Goal: Information Seeking & Learning: Learn about a topic

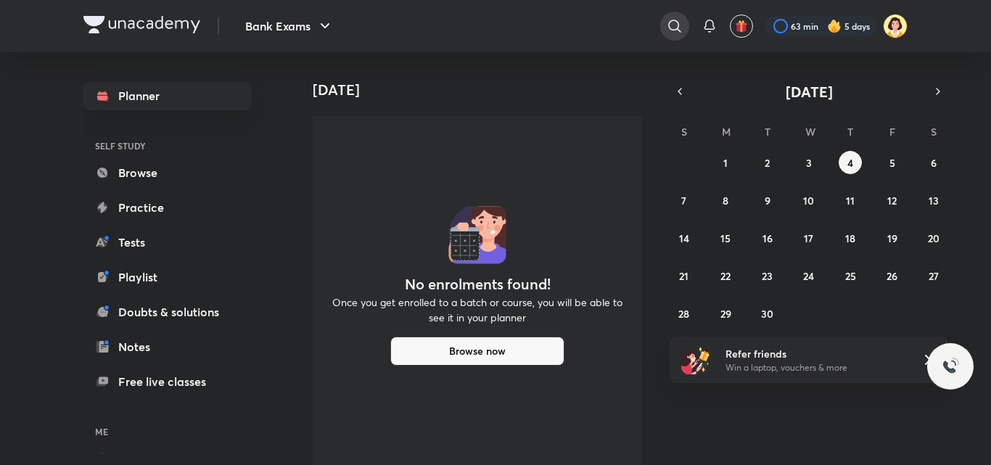
click at [668, 32] on icon at bounding box center [674, 25] width 17 height 17
click at [990, 232] on div "Bank Exams 63 min 5 days Planner SELF STUDY Browse Practice Tests Playlist Doub…" at bounding box center [495, 232] width 991 height 465
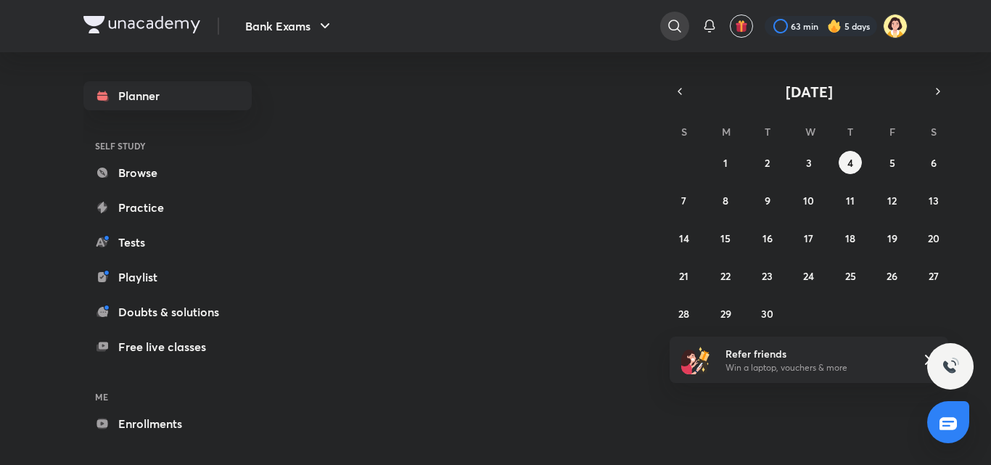
click at [675, 40] on div at bounding box center [674, 26] width 29 height 29
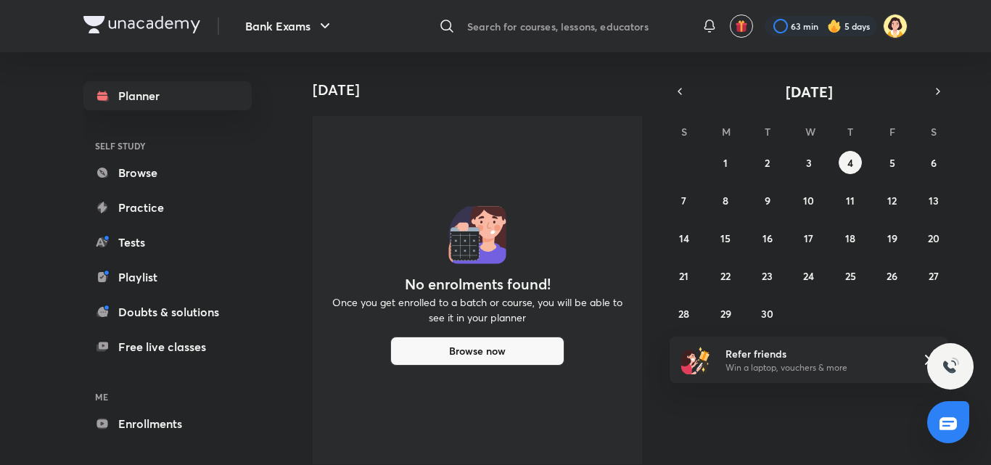
click at [577, 25] on div "​" at bounding box center [555, 26] width 267 height 35
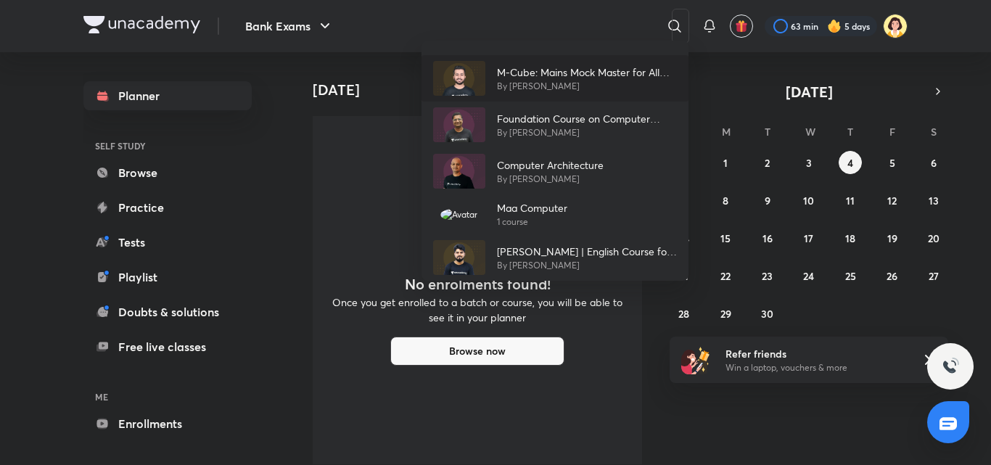
click at [522, 88] on p "By Aashish Arora" at bounding box center [587, 86] width 180 height 13
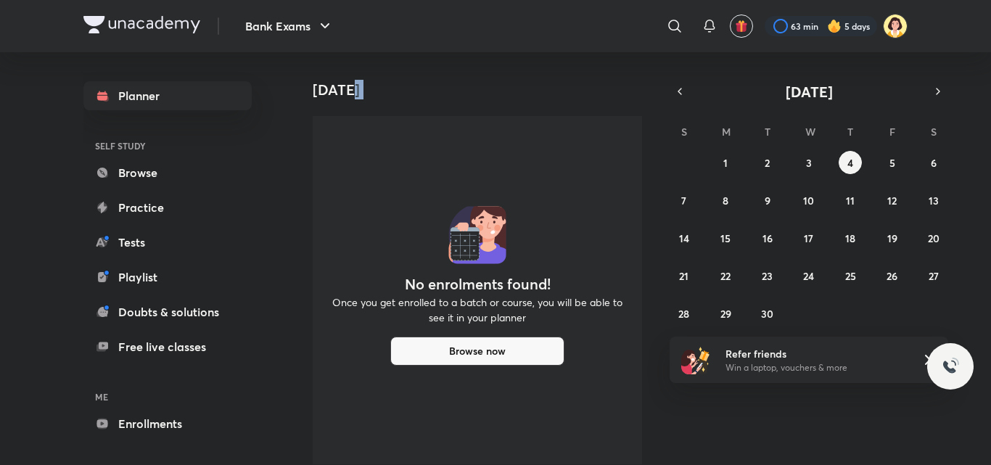
click at [522, 88] on h4 "Today" at bounding box center [483, 89] width 341 height 17
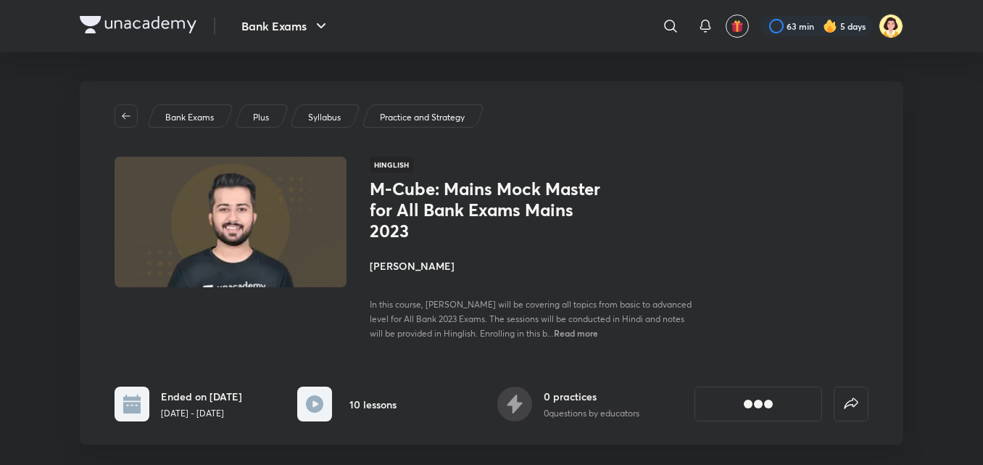
click at [394, 259] on h4 "[PERSON_NAME]" at bounding box center [532, 265] width 325 height 15
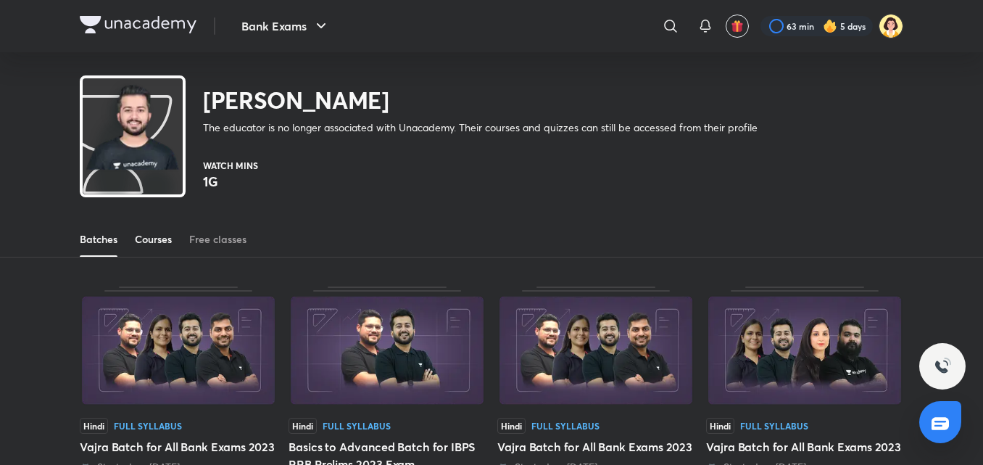
click at [144, 246] on div "Courses" at bounding box center [153, 239] width 37 height 15
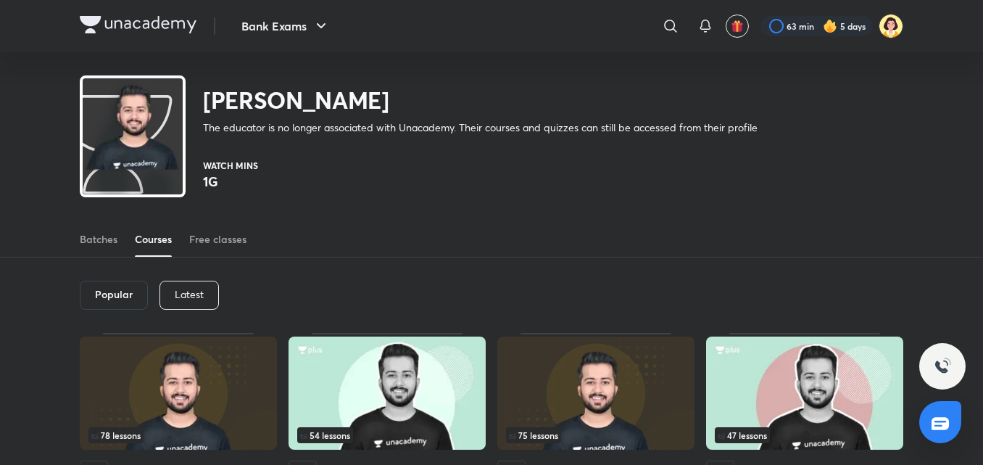
click at [207, 295] on div "Latest" at bounding box center [189, 295] width 59 height 29
click at [207, 295] on div "Latest" at bounding box center [188, 295] width 60 height 29
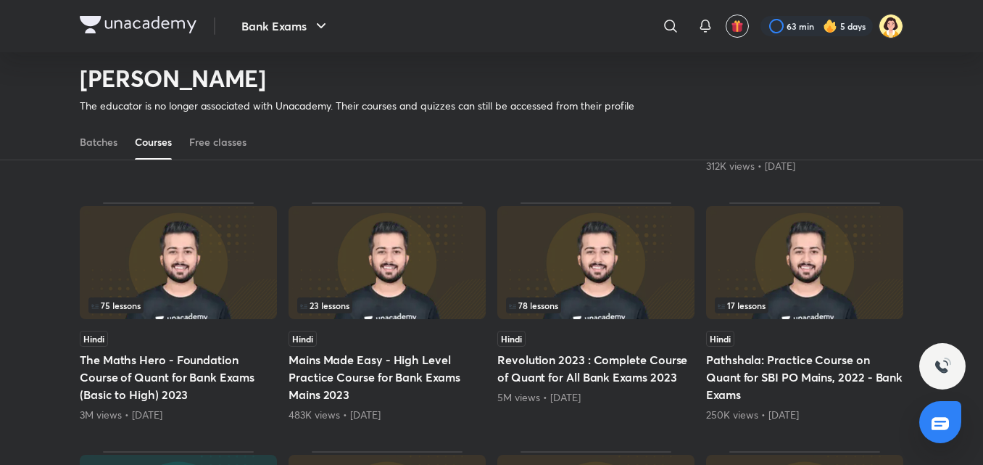
scroll to position [342, 0]
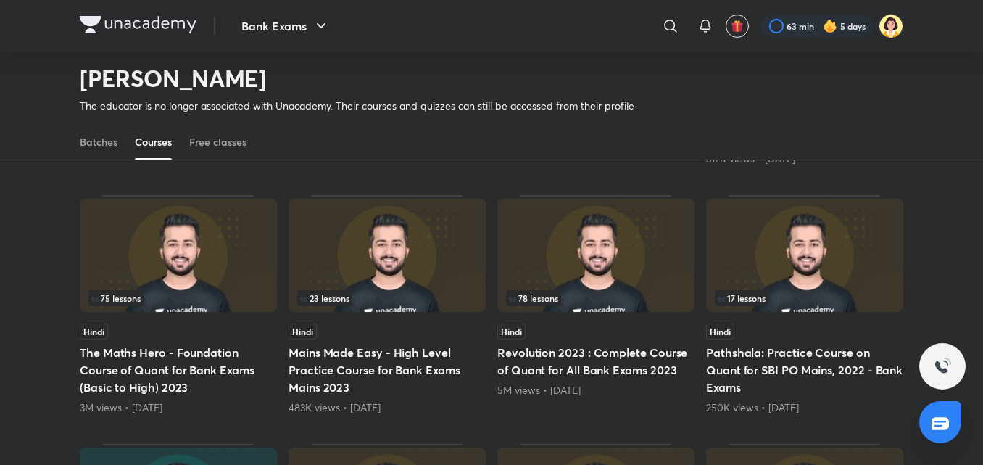
click at [157, 278] on img at bounding box center [178, 255] width 197 height 113
click at [193, 265] on img at bounding box center [178, 255] width 197 height 113
drag, startPoint x: 193, startPoint y: 265, endPoint x: 177, endPoint y: 255, distance: 18.9
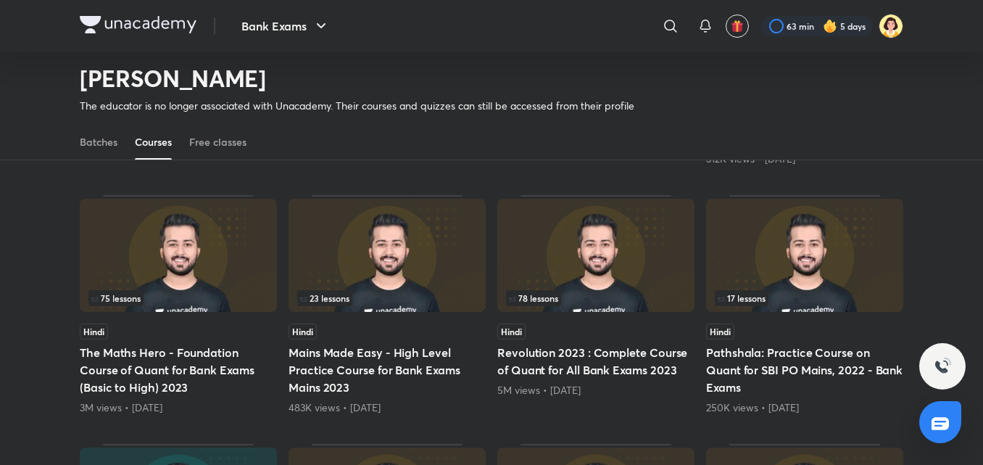
click at [177, 255] on img at bounding box center [178, 255] width 197 height 113
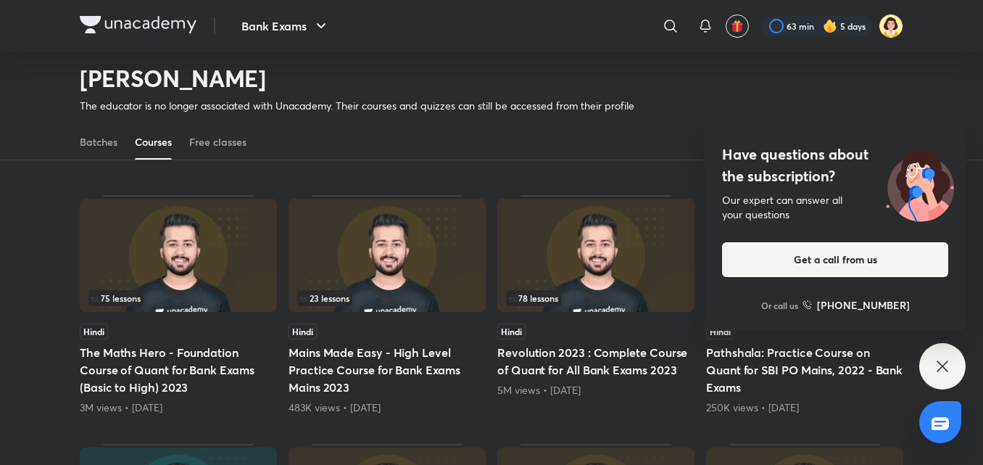
click at [177, 255] on img at bounding box center [178, 255] width 197 height 113
drag, startPoint x: 222, startPoint y: 244, endPoint x: 161, endPoint y: 250, distance: 61.2
click at [161, 250] on img at bounding box center [178, 255] width 197 height 113
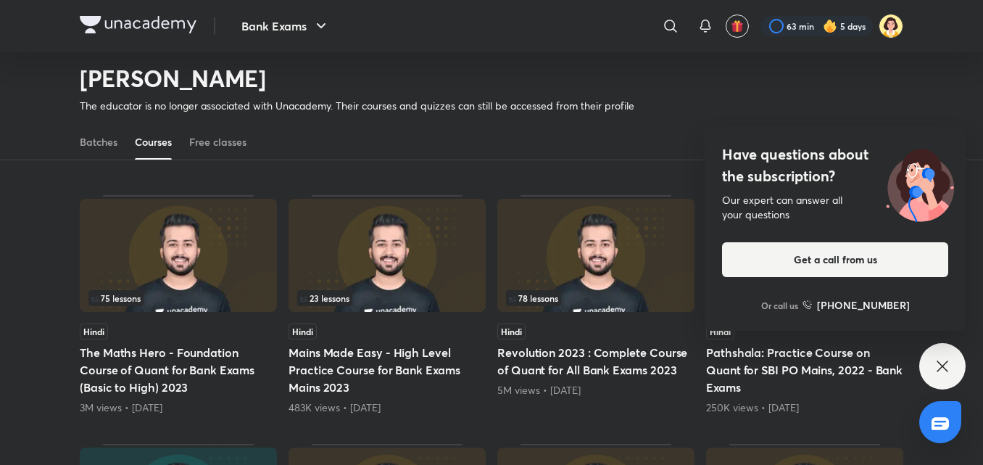
click at [189, 297] on div "75 lessons" at bounding box center [178, 298] width 180 height 16
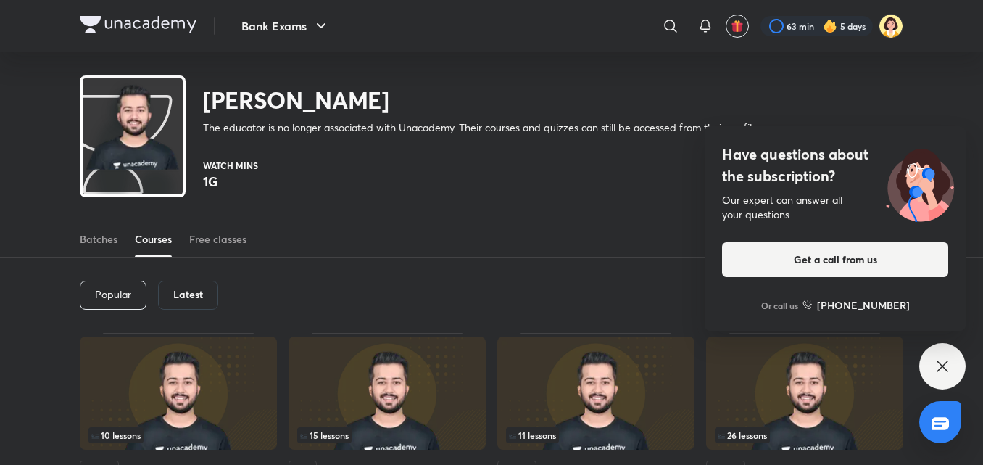
scroll to position [395, 0]
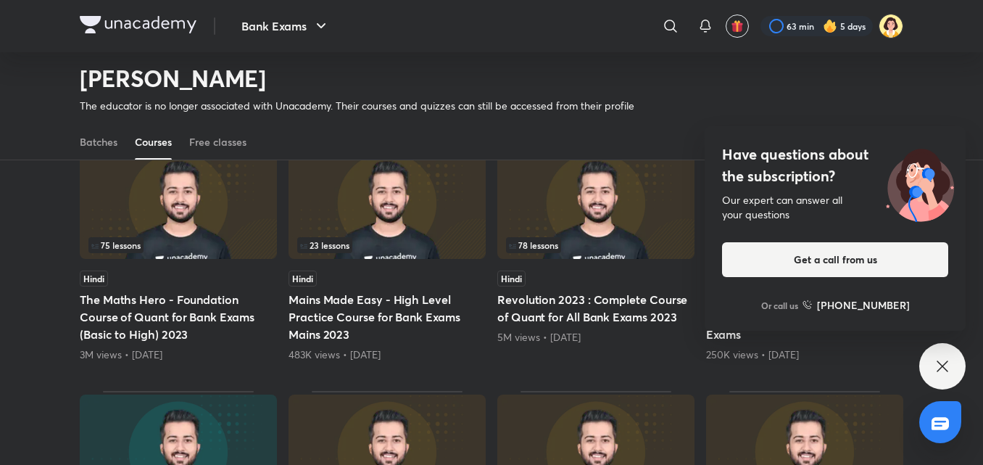
click at [231, 239] on div "75 lessons" at bounding box center [178, 245] width 180 height 16
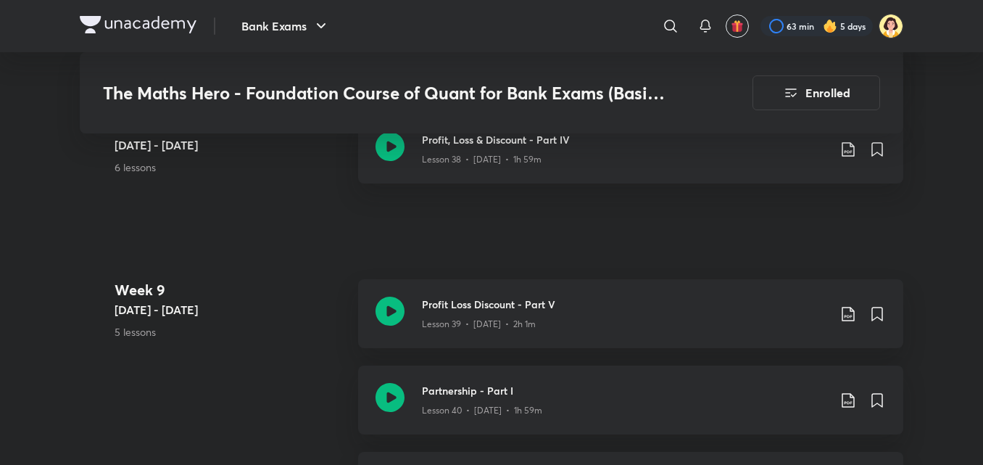
scroll to position [4398, 0]
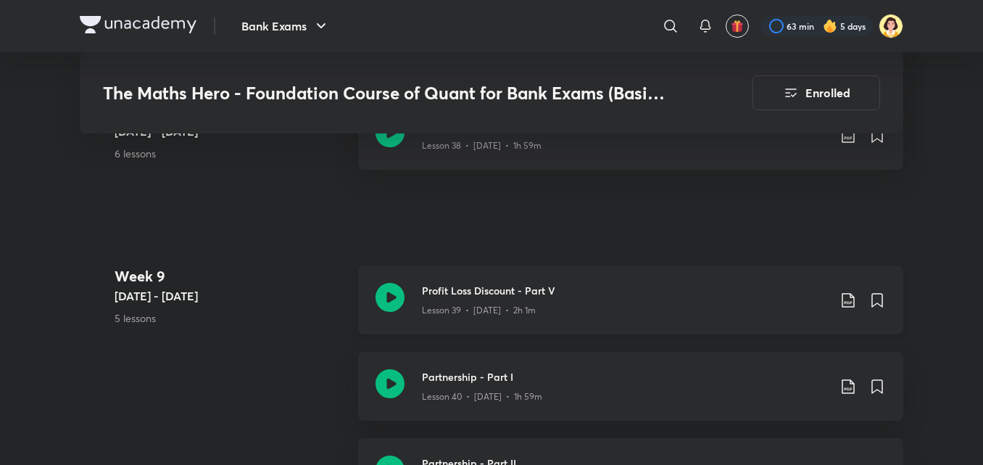
click at [851, 308] on icon at bounding box center [848, 300] width 12 height 15
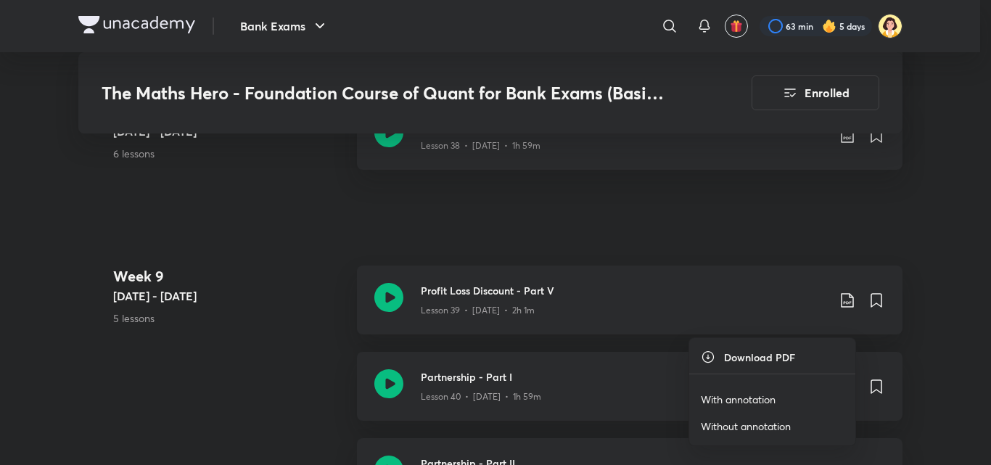
click at [733, 397] on p "With annotation" at bounding box center [738, 399] width 75 height 15
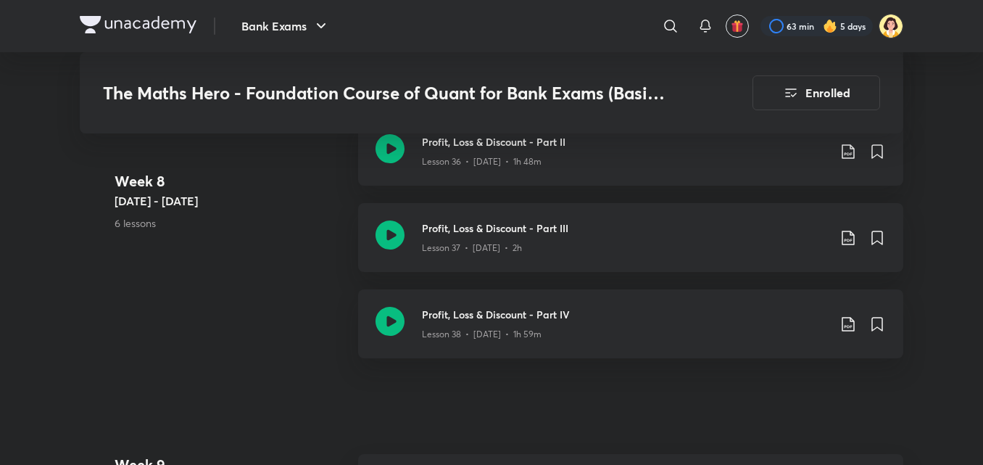
scroll to position [4268, 0]
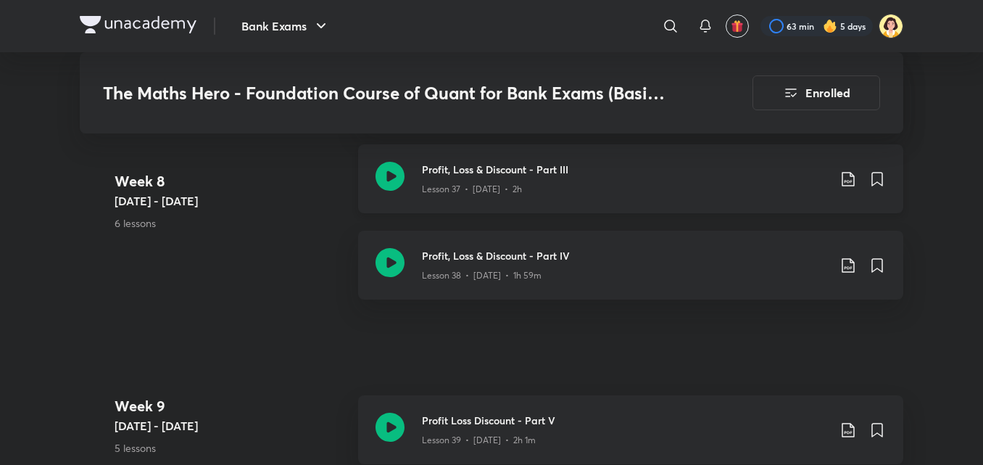
click at [690, 196] on div "Lesson 37 • [DATE] • 2h" at bounding box center [625, 186] width 406 height 19
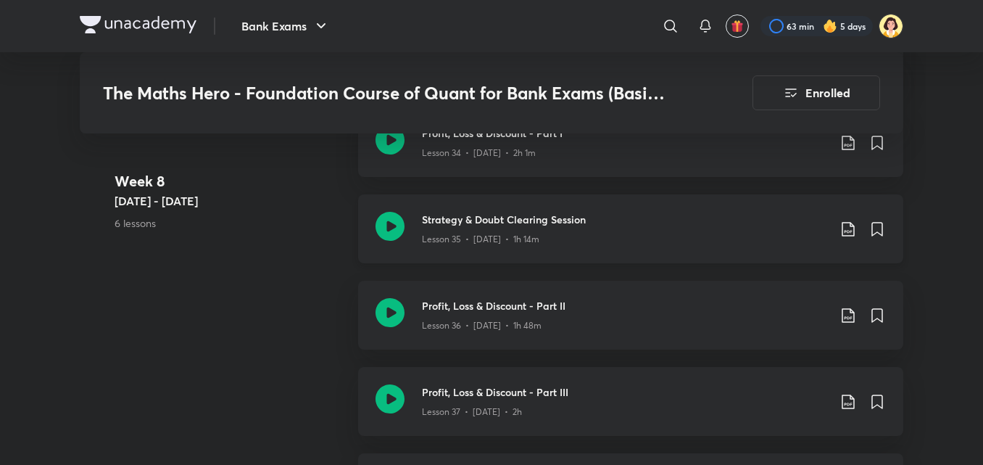
scroll to position [4036, 0]
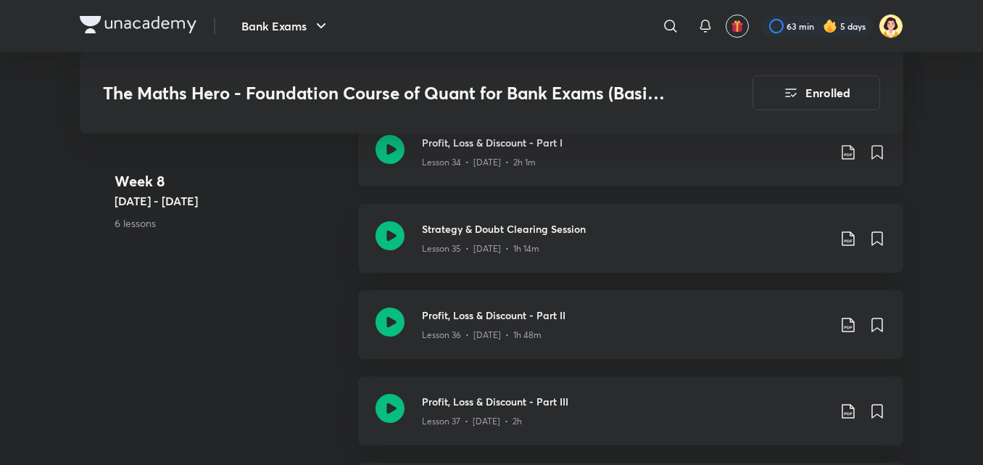
click at [850, 161] on icon at bounding box center [848, 152] width 17 height 17
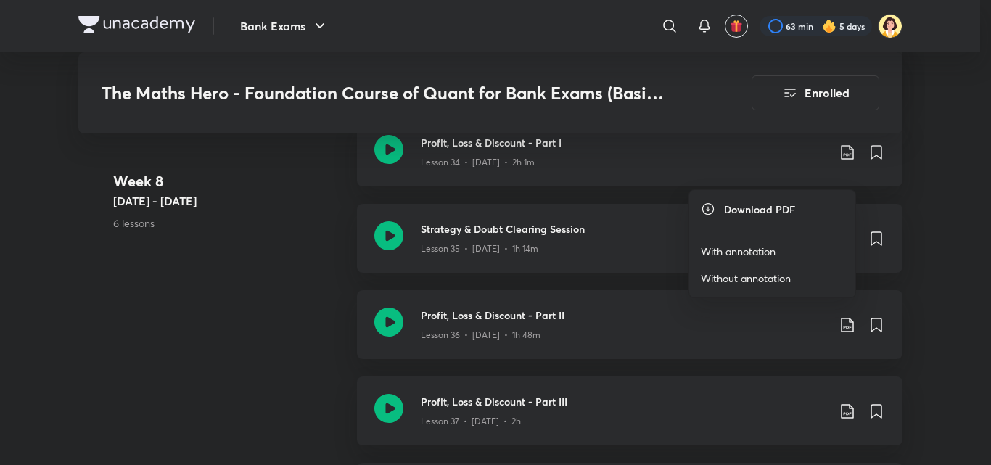
click at [728, 255] on p "With annotation" at bounding box center [738, 251] width 75 height 15
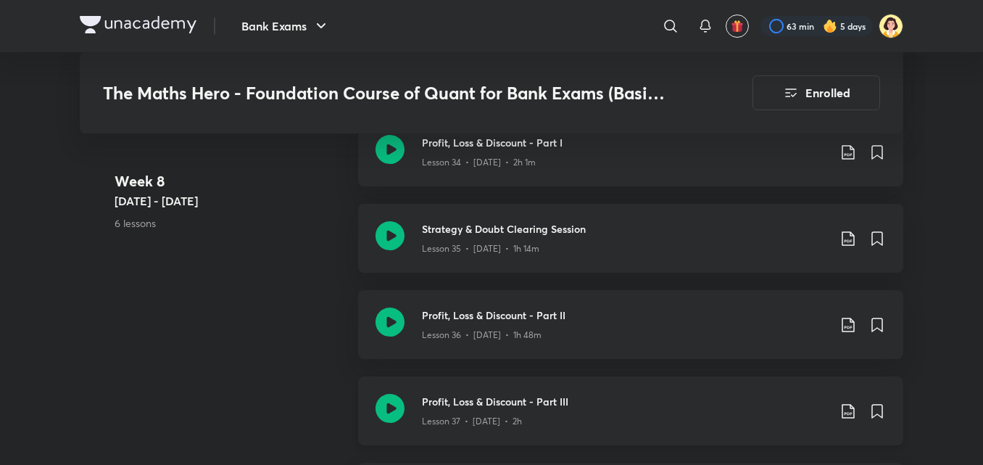
click at [621, 409] on h3 "Profit, Loss & Discount - Part III" at bounding box center [625, 401] width 406 height 15
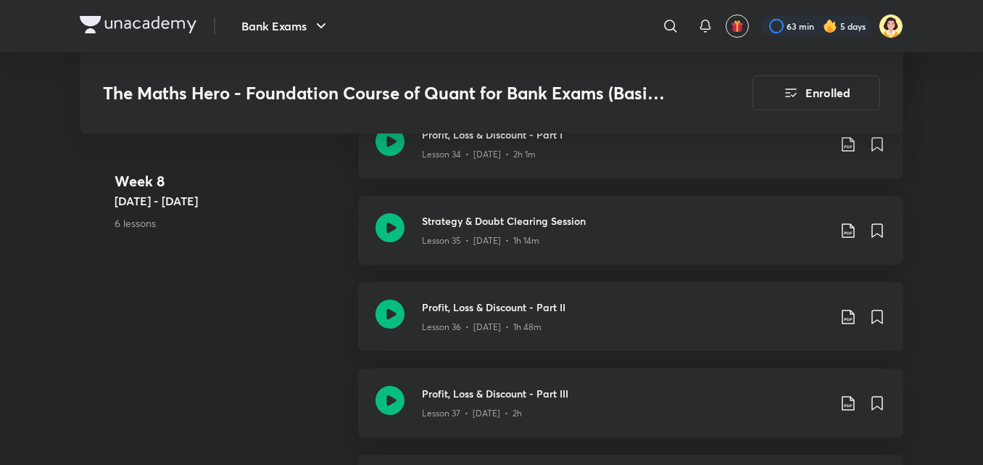
scroll to position [4045, 0]
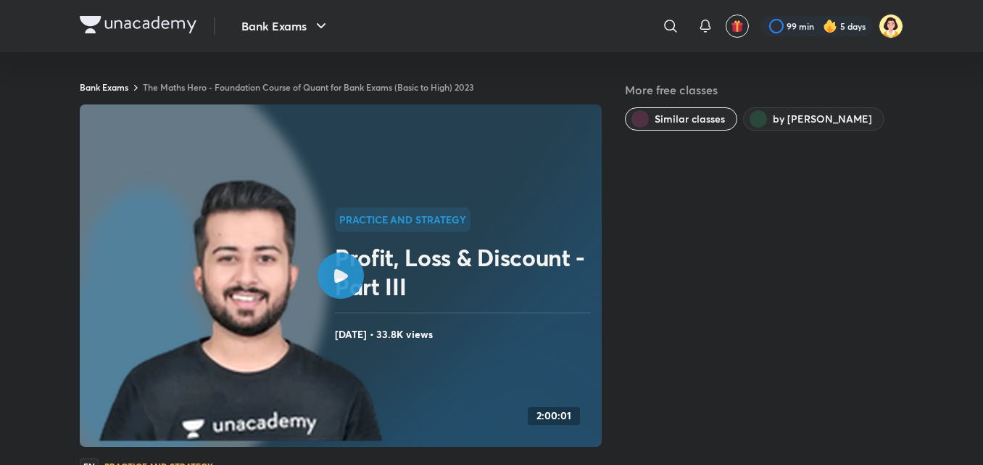
scroll to position [916, 0]
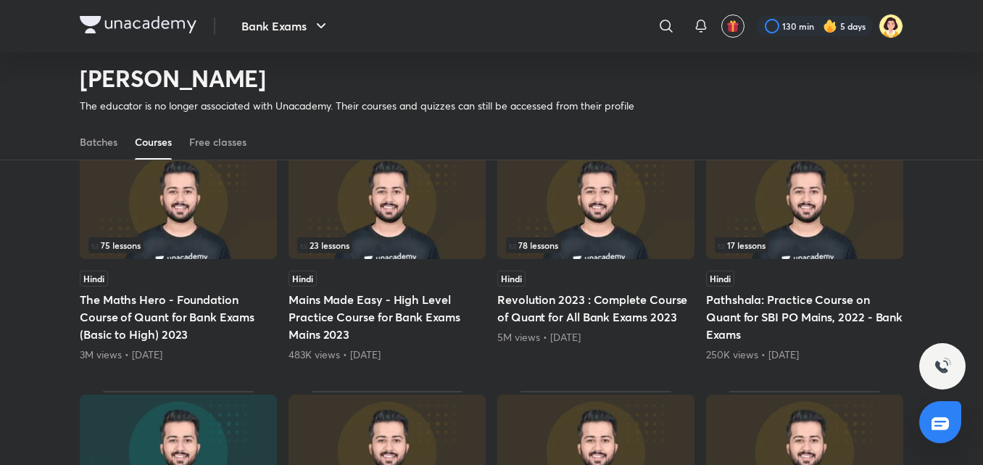
click at [188, 229] on img at bounding box center [178, 202] width 197 height 113
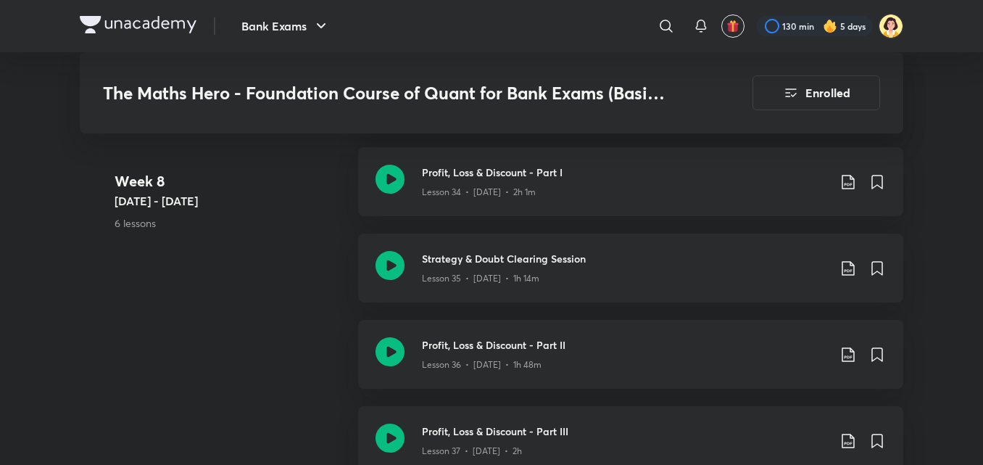
scroll to position [3992, 0]
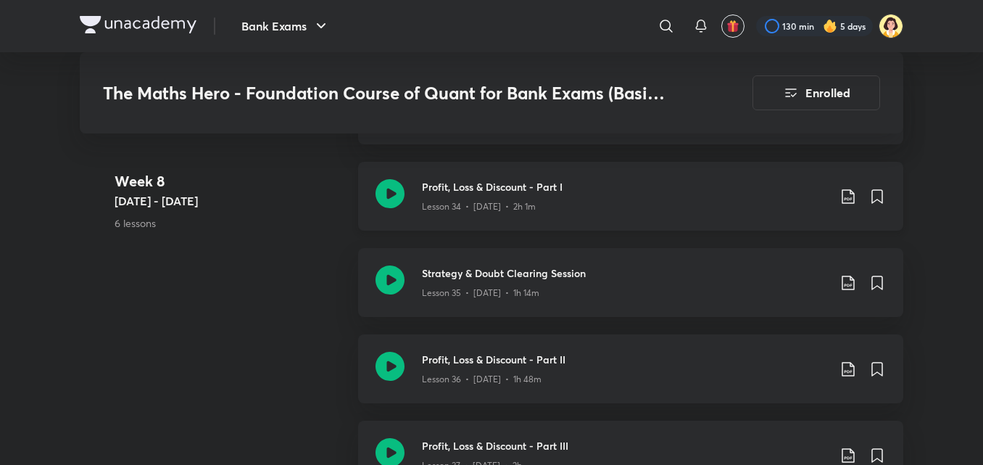
click at [643, 231] on div "Profit, Loss & Discount - Part I Lesson 34 • May 30 • 2h 1m" at bounding box center [630, 196] width 545 height 69
click at [643, 248] on div "The Maths Hero - Foundation Course of Quant for Bank Exams (Basic to High) 2023…" at bounding box center [492, 420] width 824 height 8720
